Goal: Information Seeking & Learning: Learn about a topic

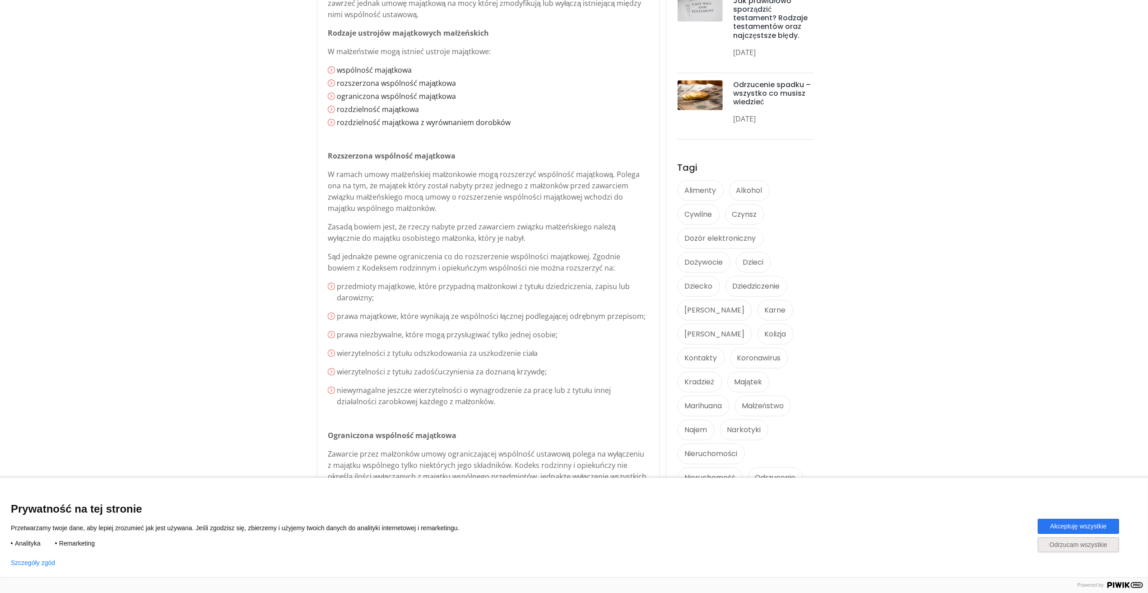
scroll to position [406, 0]
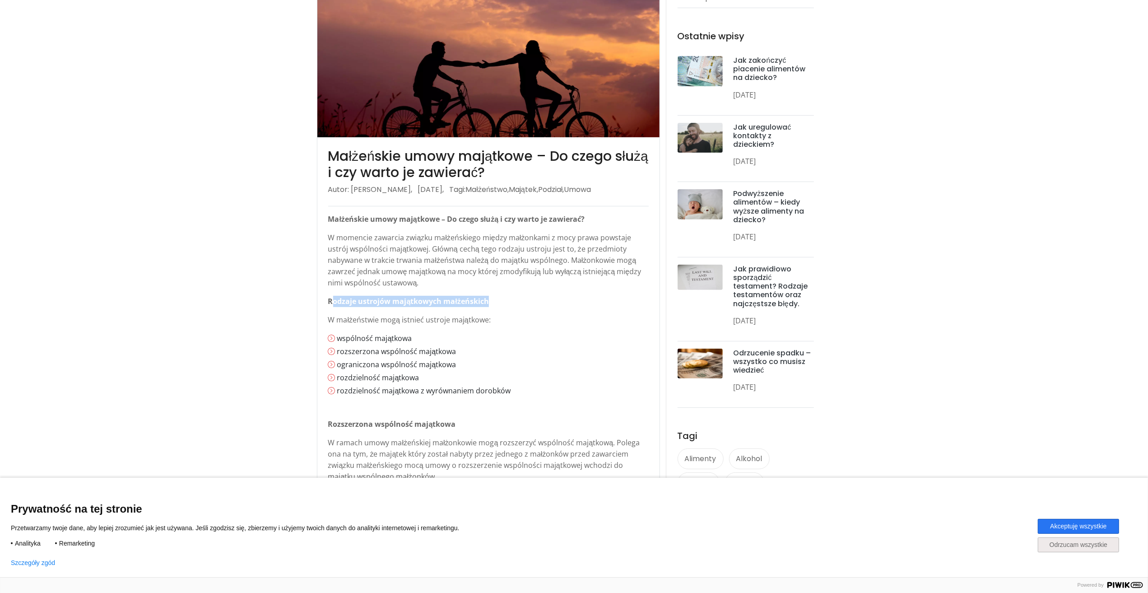
drag, startPoint x: 332, startPoint y: 300, endPoint x: 512, endPoint y: 298, distance: 180.1
click at [512, 298] on p "Rodzaje ustrojów majątkowych małżeńskich" at bounding box center [488, 301] width 320 height 11
click at [451, 315] on p "W małżeństwie mogą istnieć ustroje majątkowe:" at bounding box center [488, 319] width 320 height 11
drag, startPoint x: 329, startPoint y: 299, endPoint x: 492, endPoint y: 293, distance: 162.6
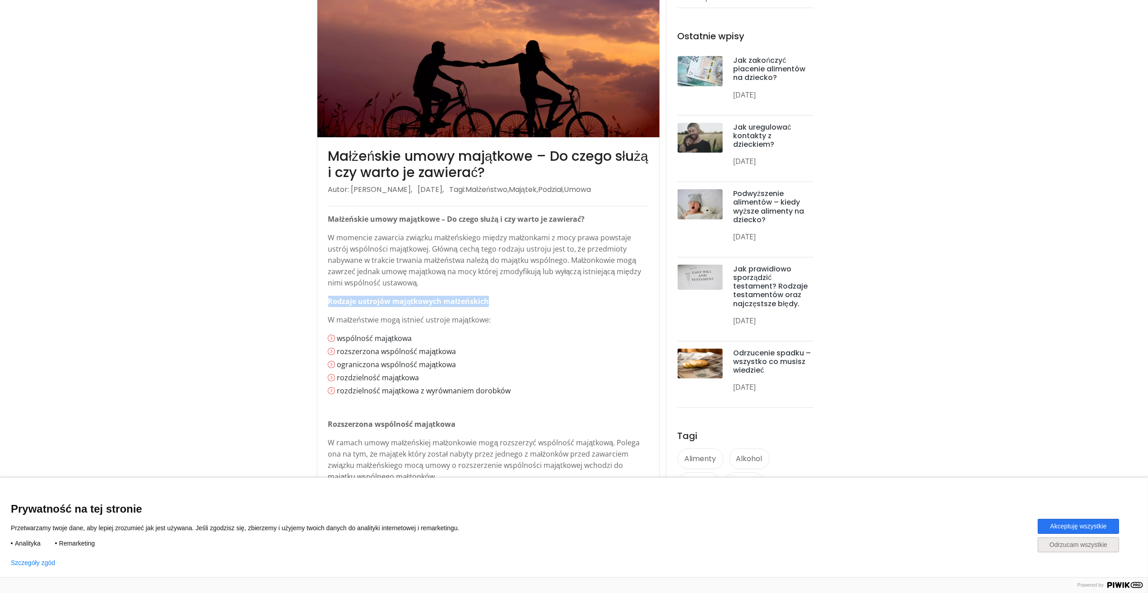
copy strong "Rodzaje ustrojów majątkowych małżeńskich"
drag, startPoint x: 338, startPoint y: 351, endPoint x: 456, endPoint y: 347, distance: 117.8
click at [456, 347] on li "rozszerzona wspólność majątkowa" at bounding box center [492, 351] width 311 height 11
copy li "rozszerzona wspólność majątkowa"
